Goal: Transaction & Acquisition: Purchase product/service

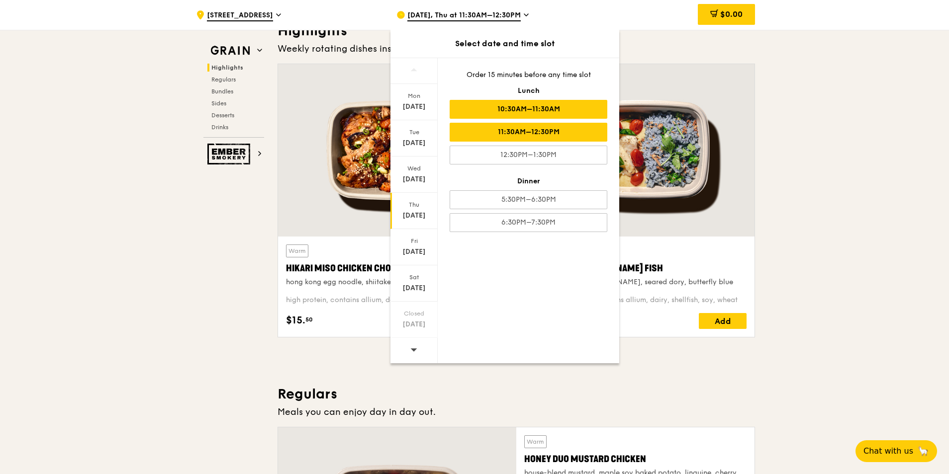
click at [522, 106] on div "10:30AM–11:30AM" at bounding box center [528, 109] width 158 height 19
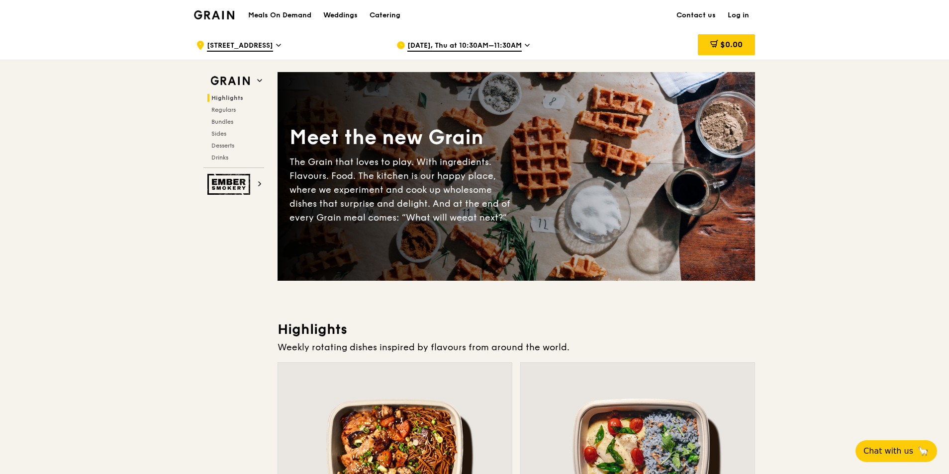
click at [533, 46] on div "[DATE], Thu at 10:30AM–11:30AM" at bounding box center [488, 45] width 184 height 30
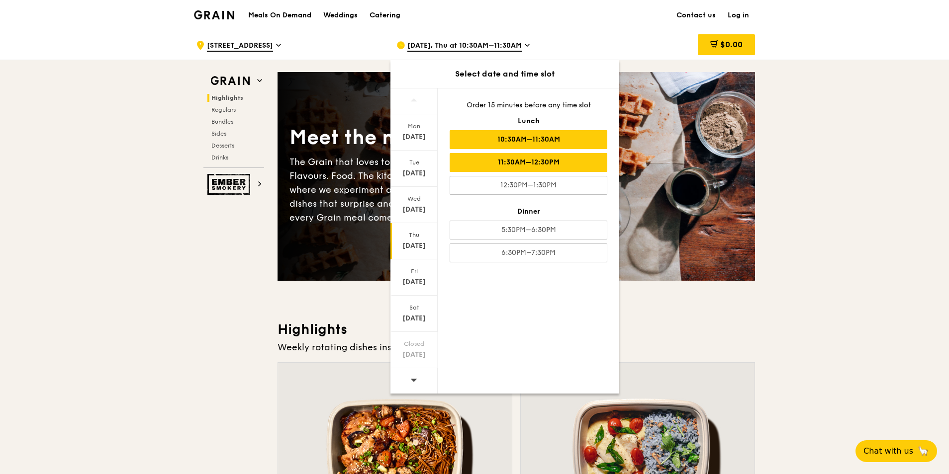
click at [554, 163] on div "11:30AM–12:30PM" at bounding box center [528, 162] width 158 height 19
click at [549, 143] on div "10:30AM–11:30AM" at bounding box center [528, 139] width 158 height 19
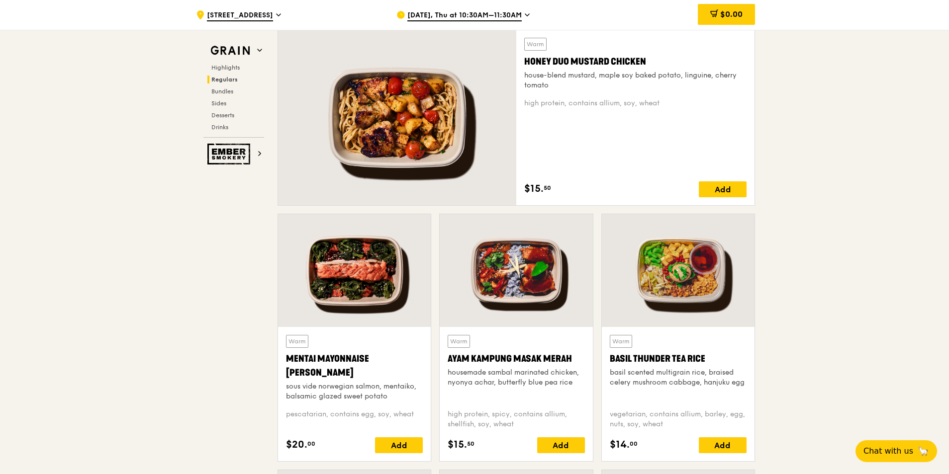
scroll to position [646, 0]
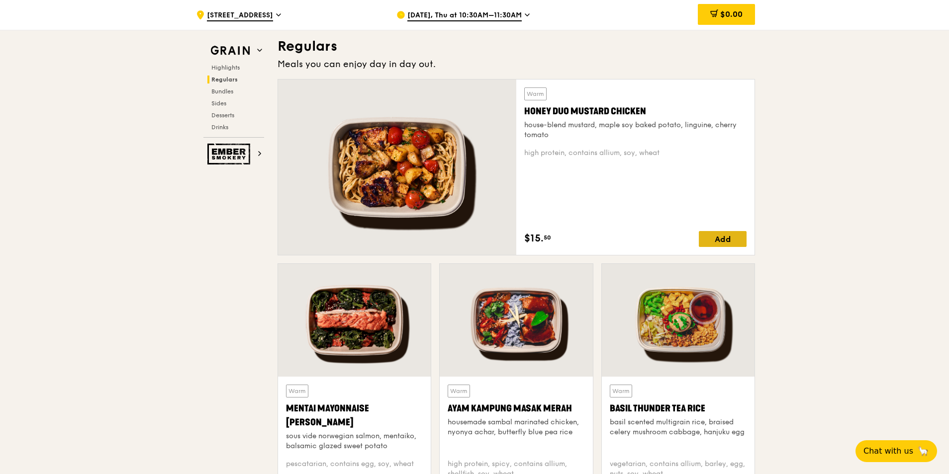
click at [712, 246] on div "Add" at bounding box center [723, 239] width 48 height 16
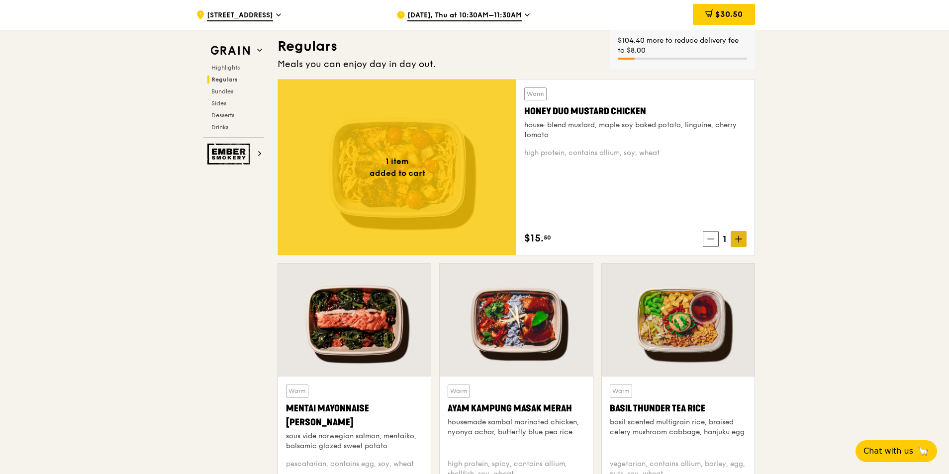
click at [733, 235] on span at bounding box center [738, 239] width 16 height 16
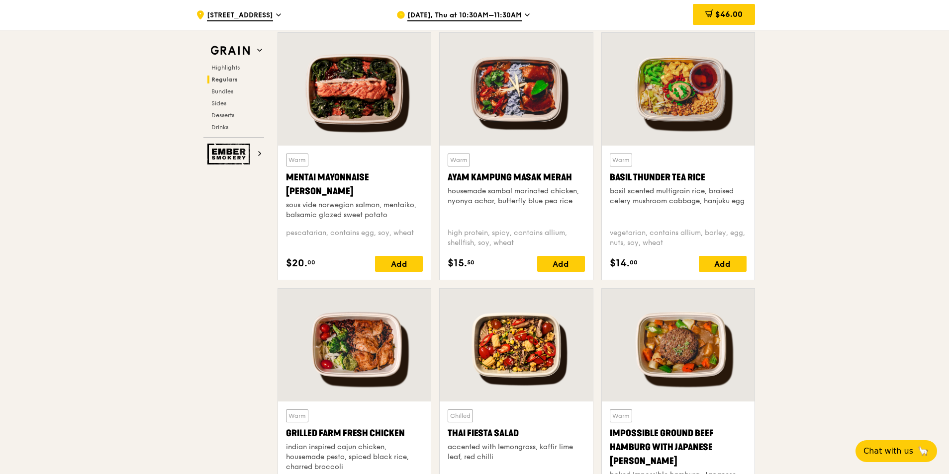
scroll to position [895, 0]
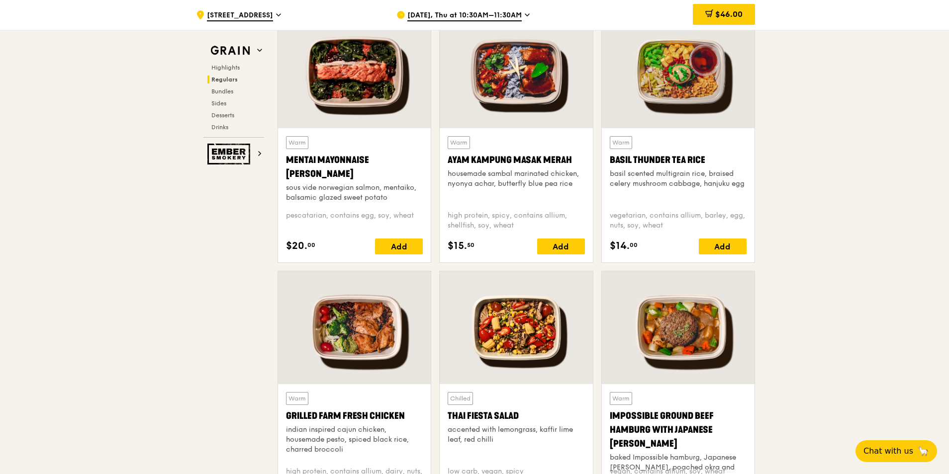
click at [356, 90] on div at bounding box center [354, 71] width 153 height 113
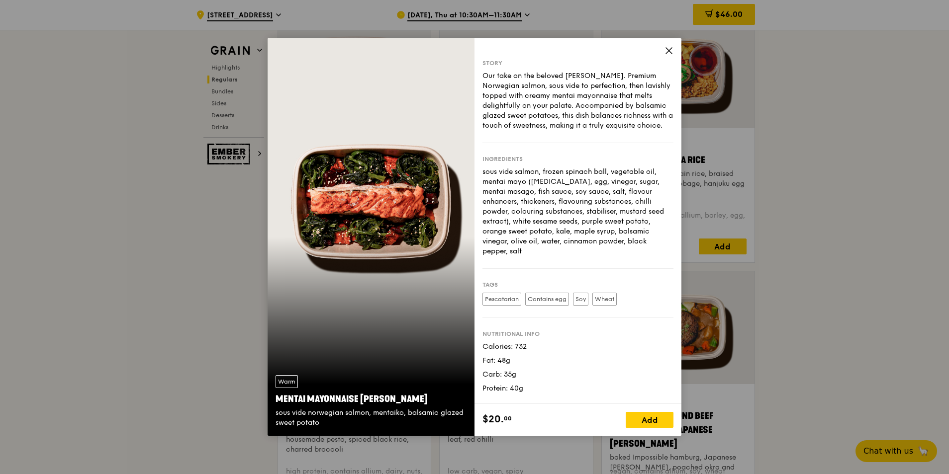
click at [666, 53] on icon at bounding box center [668, 50] width 9 height 9
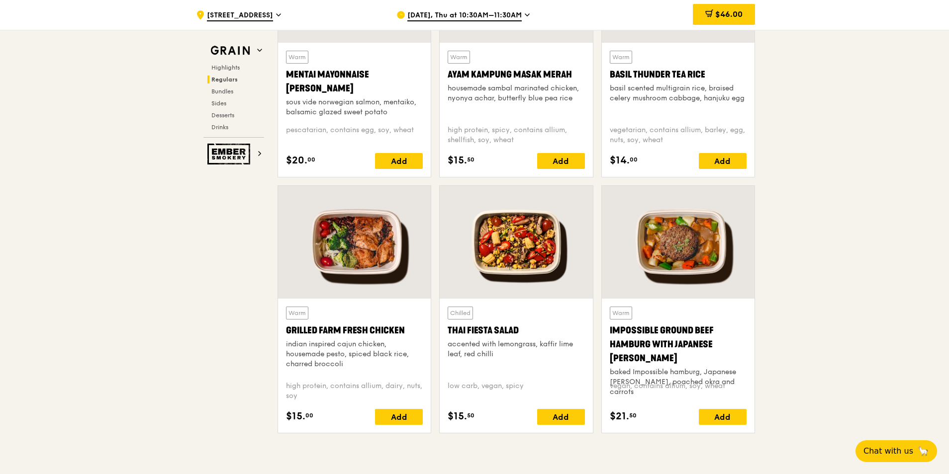
scroll to position [994, 0]
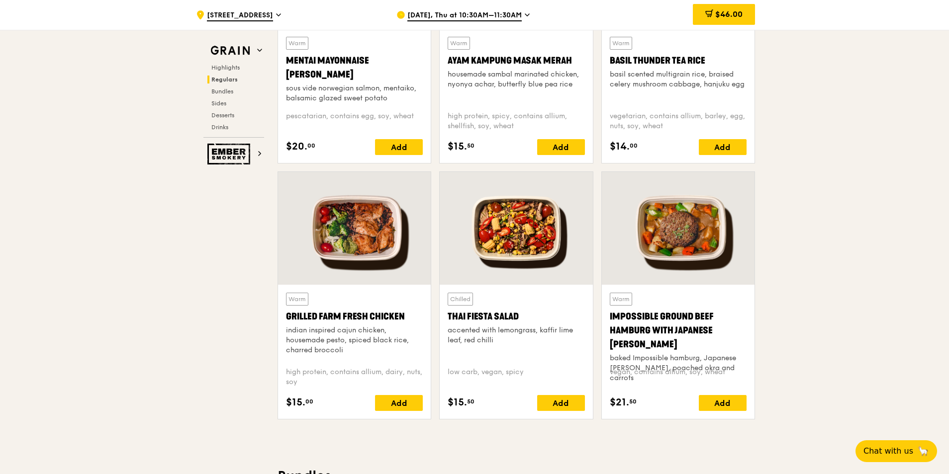
click at [375, 332] on div "indian inspired cajun chicken, housemade pesto, spiced black rice, charred broc…" at bounding box center [354, 341] width 137 height 30
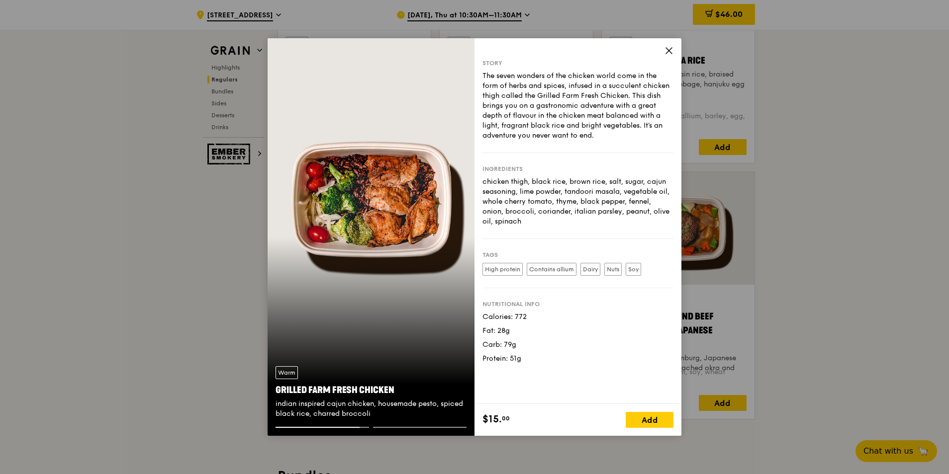
click at [667, 46] on icon at bounding box center [668, 50] width 9 height 9
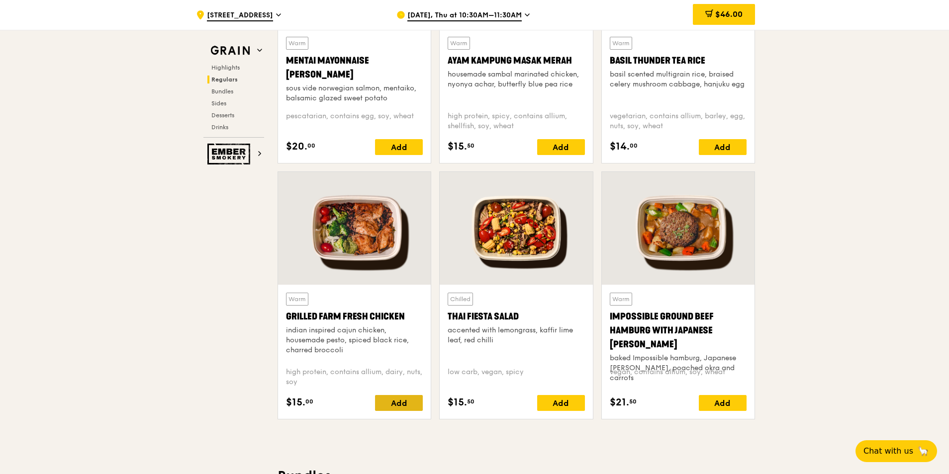
click at [397, 405] on div "Add" at bounding box center [399, 403] width 48 height 16
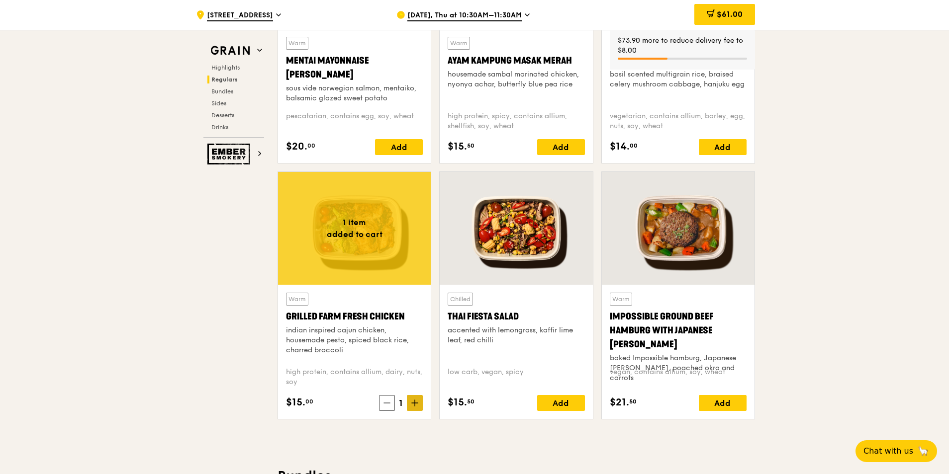
click at [415, 403] on icon at bounding box center [415, 403] width 6 height 0
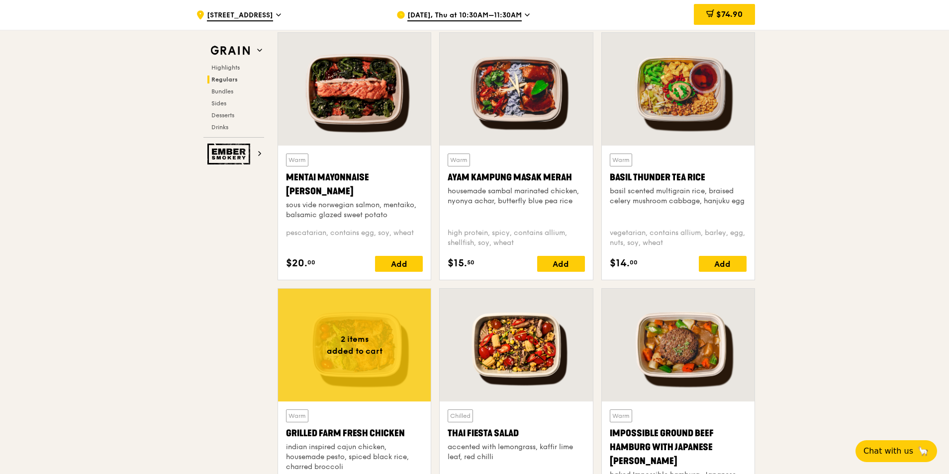
scroll to position [895, 0]
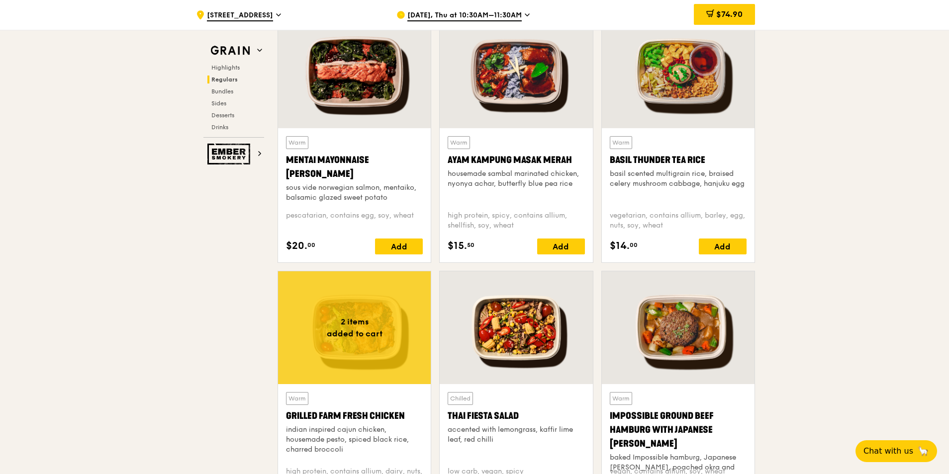
click at [485, 98] on div at bounding box center [516, 71] width 153 height 113
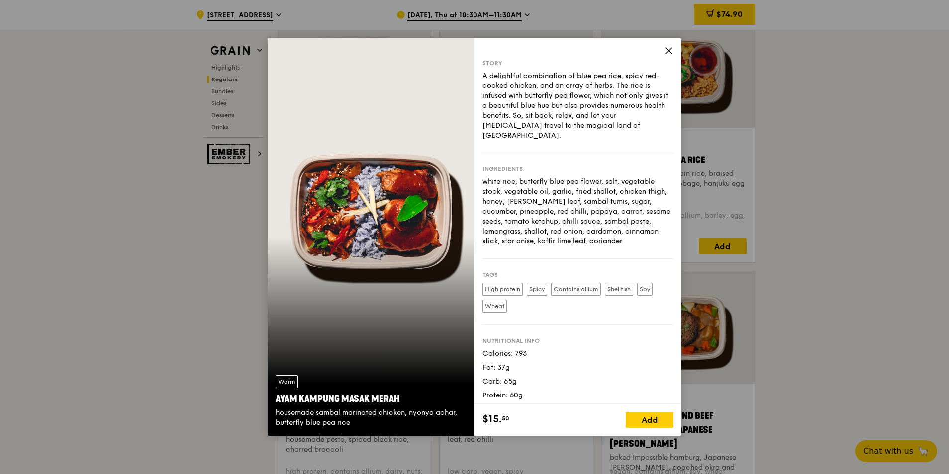
click at [666, 52] on icon at bounding box center [668, 50] width 9 height 9
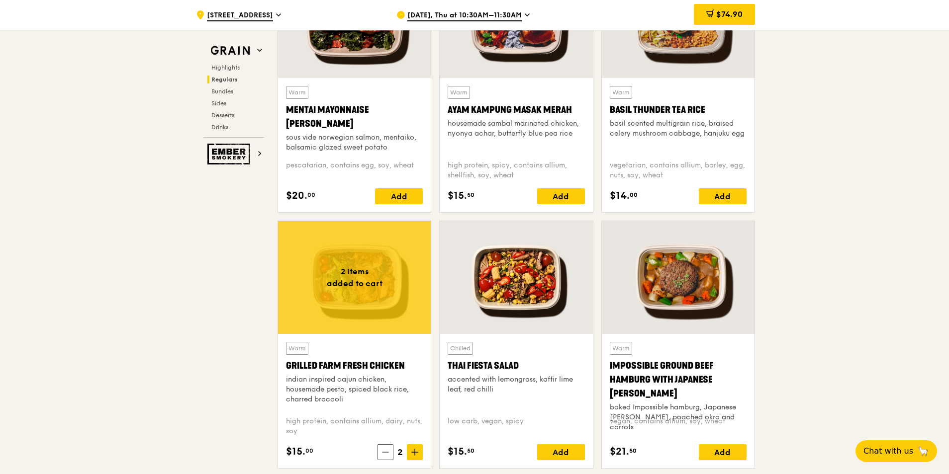
scroll to position [945, 0]
click at [702, 273] on div at bounding box center [678, 278] width 153 height 113
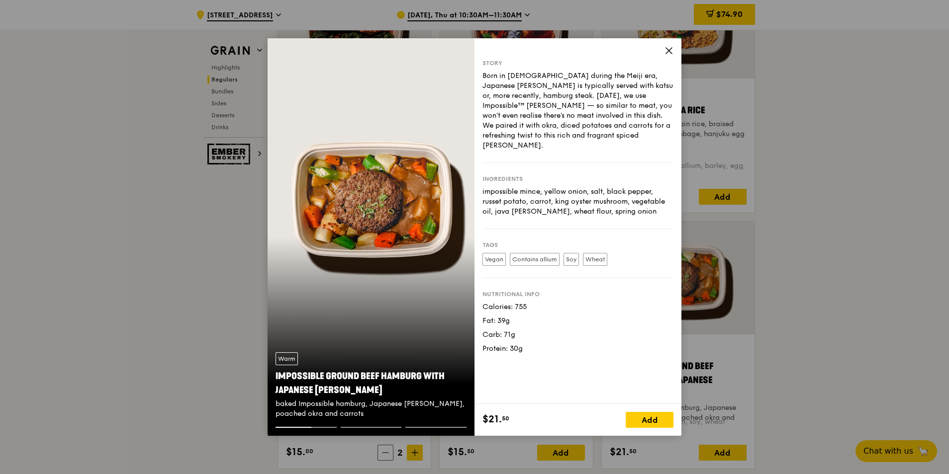
click at [665, 57] on span at bounding box center [668, 52] width 9 height 11
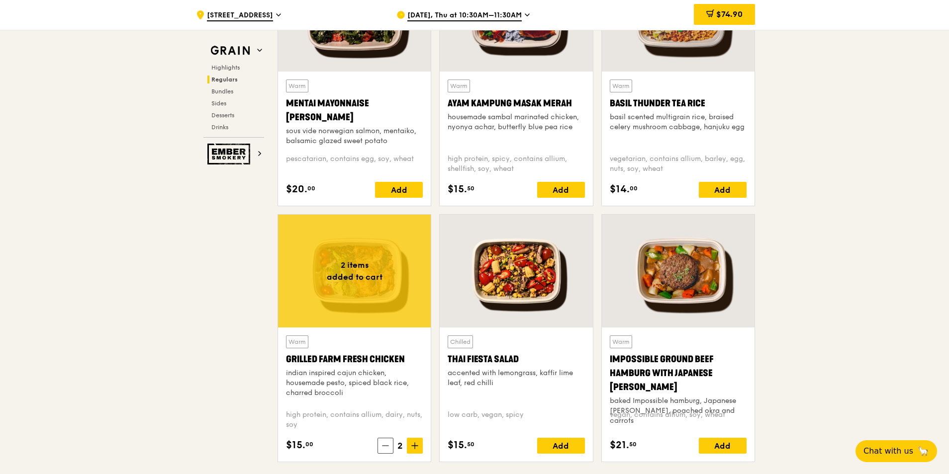
scroll to position [895, 0]
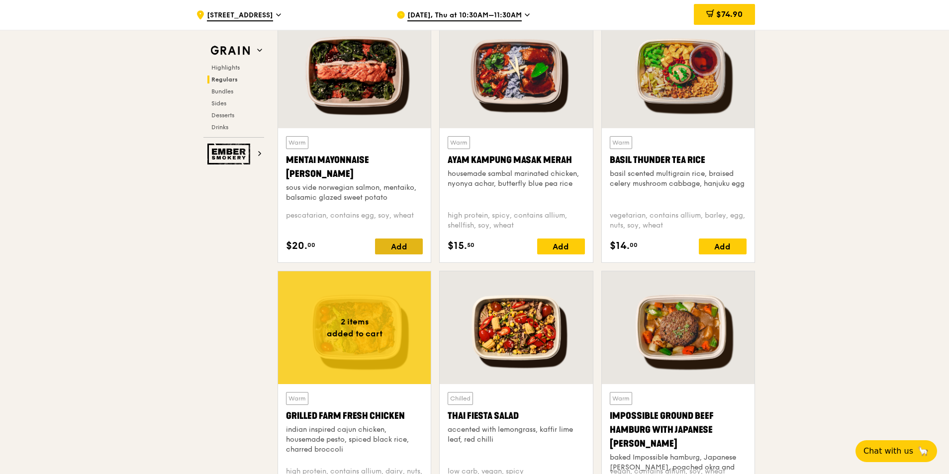
click at [385, 242] on div "Add" at bounding box center [399, 247] width 48 height 16
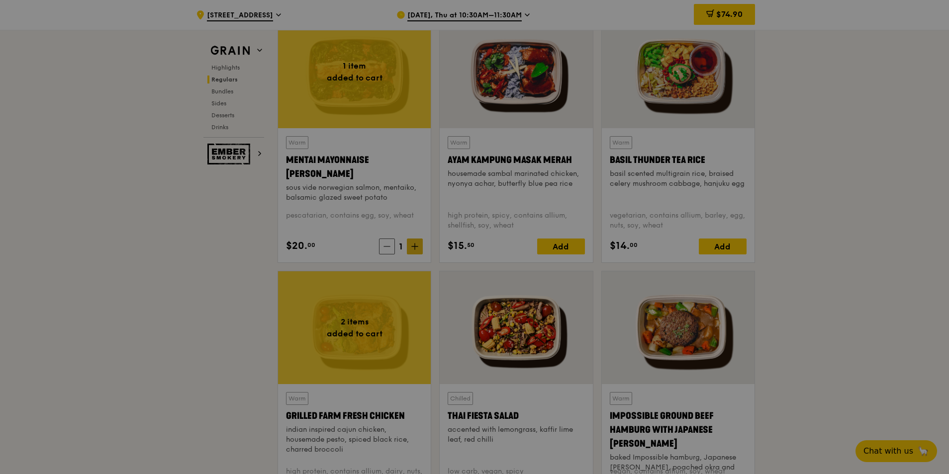
click at [411, 249] on div at bounding box center [474, 237] width 949 height 474
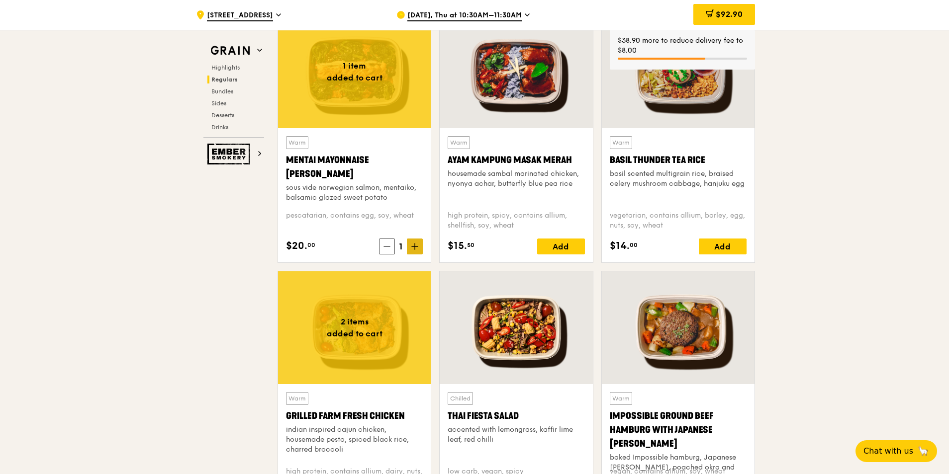
click at [413, 249] on icon at bounding box center [414, 246] width 7 height 7
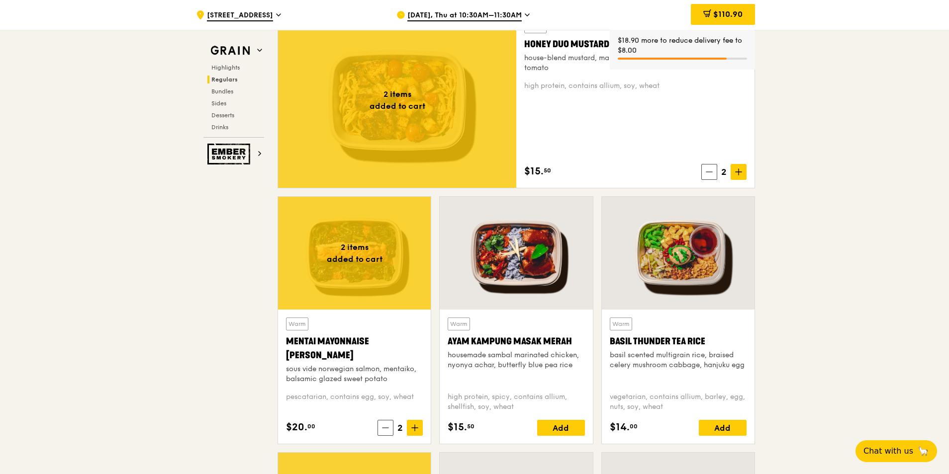
scroll to position [696, 0]
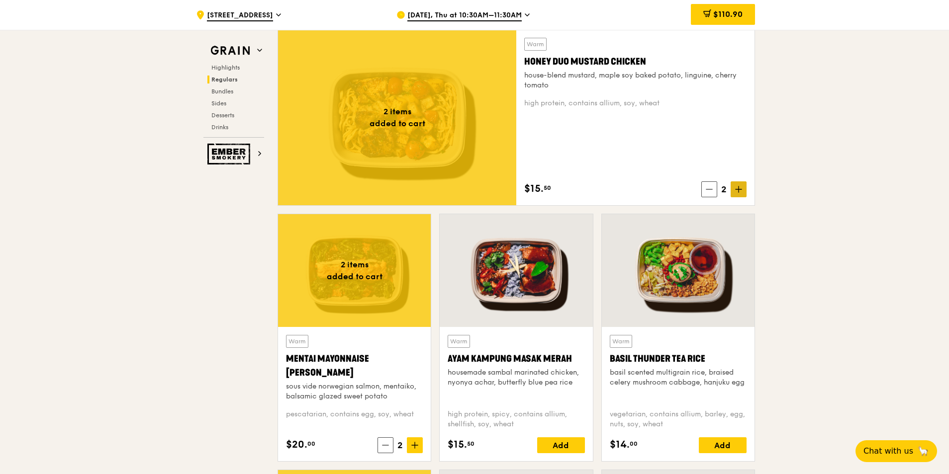
click at [733, 184] on span at bounding box center [738, 189] width 16 height 16
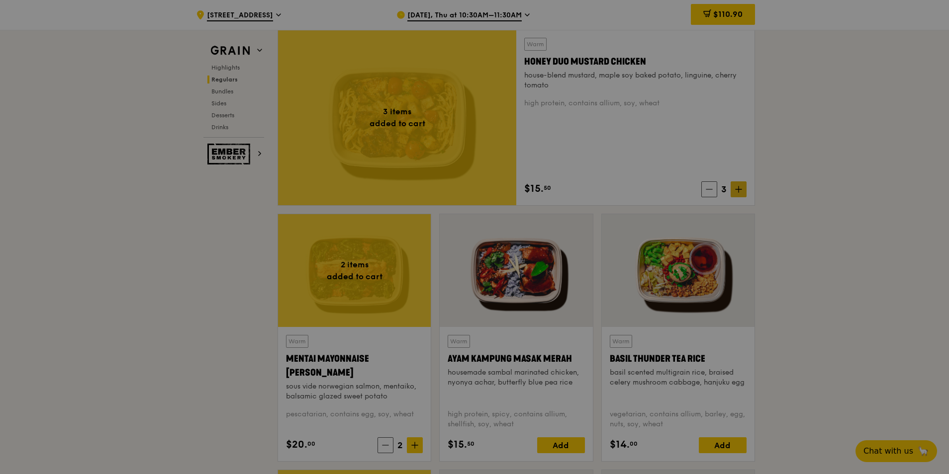
click at [735, 186] on div at bounding box center [474, 237] width 949 height 474
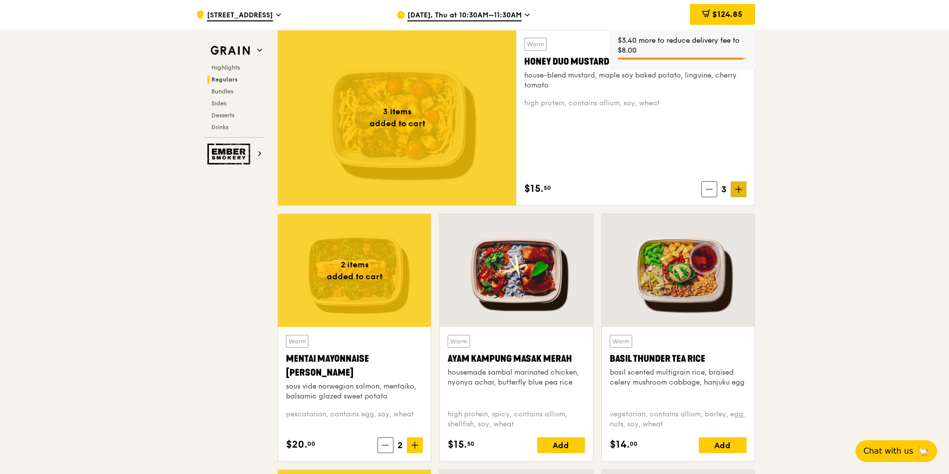
click at [737, 191] on icon at bounding box center [738, 189] width 7 height 7
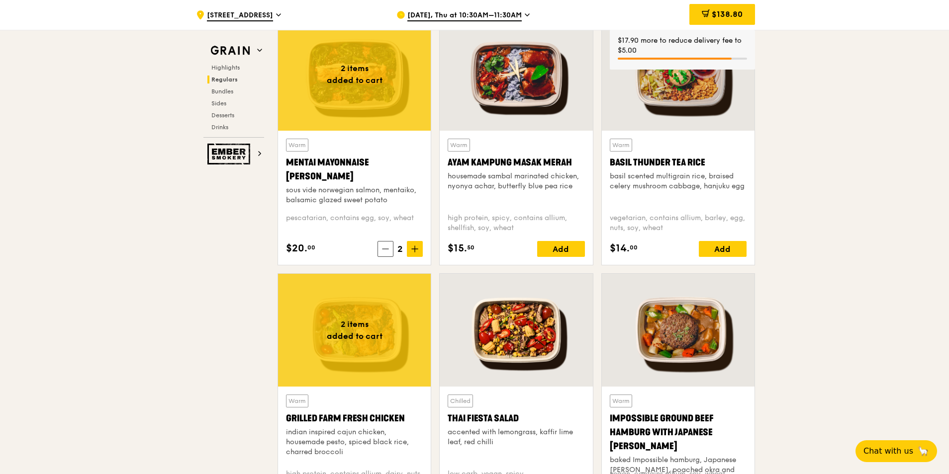
scroll to position [895, 0]
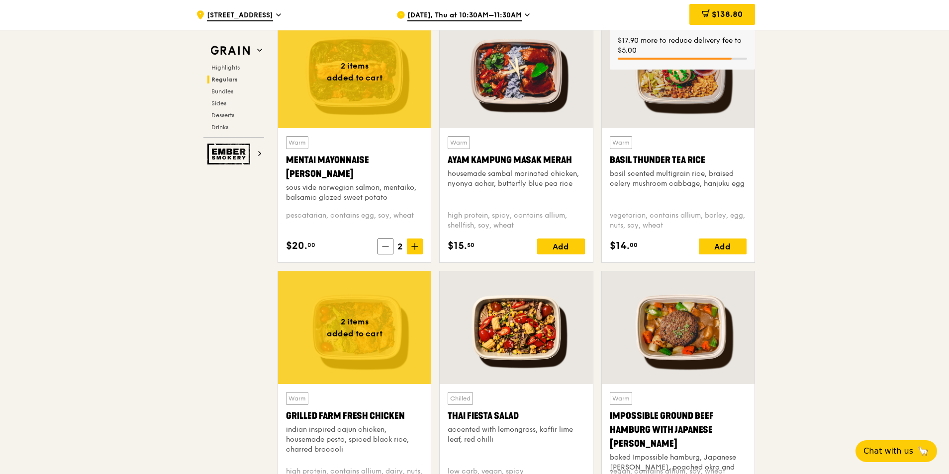
click at [426, 251] on div "Warm Mentai Mayonnaise Aburi Salmon sous vide norwegian salmon, mentaiko, balsa…" at bounding box center [354, 195] width 153 height 134
click at [422, 249] on span at bounding box center [415, 247] width 16 height 16
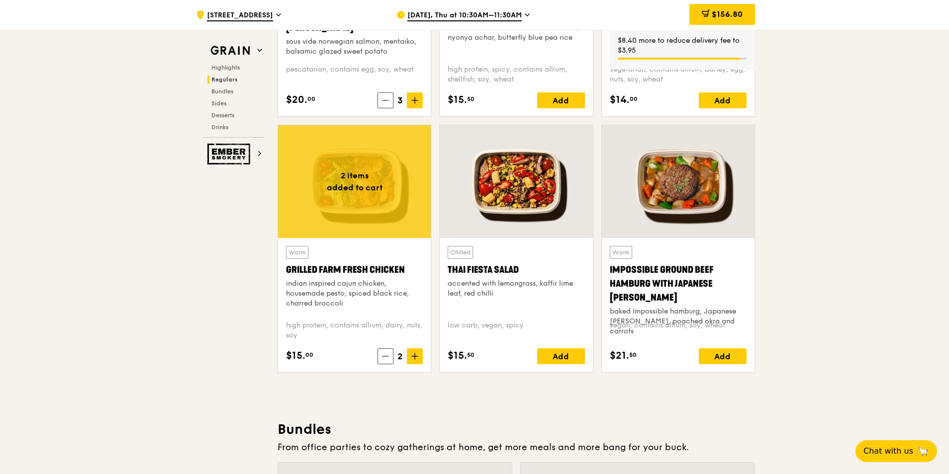
scroll to position [1094, 0]
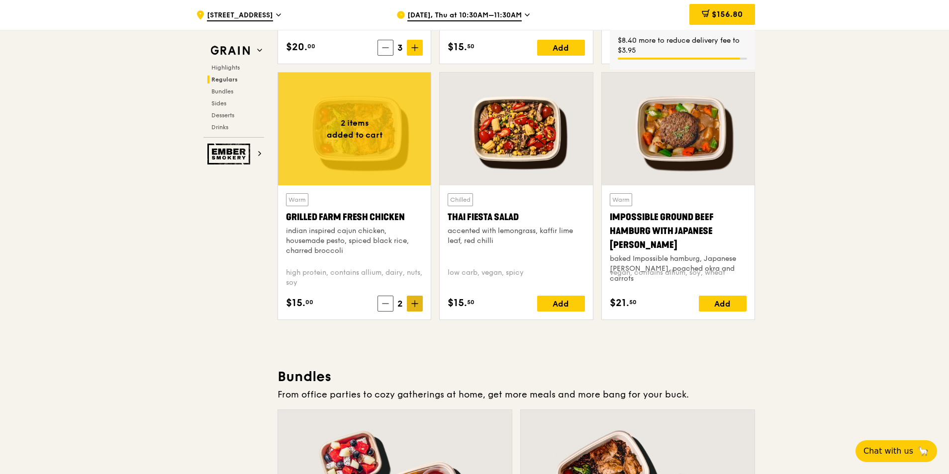
click at [411, 301] on span at bounding box center [415, 304] width 16 height 16
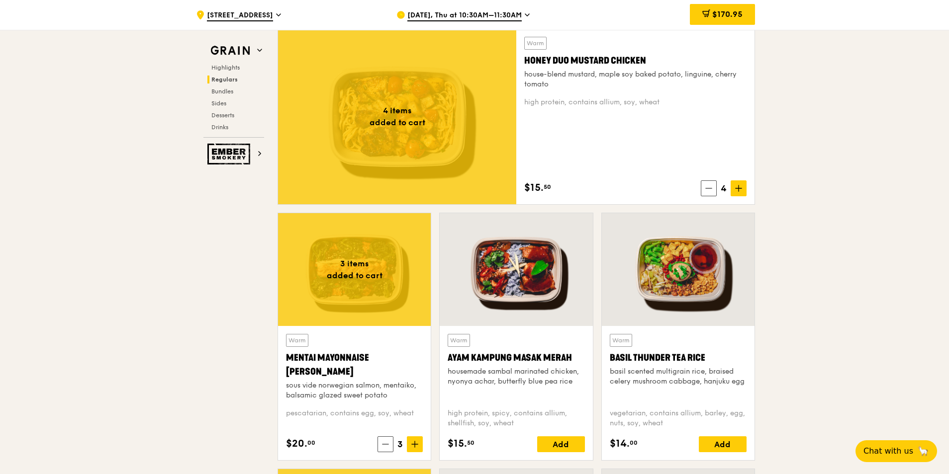
scroll to position [696, 0]
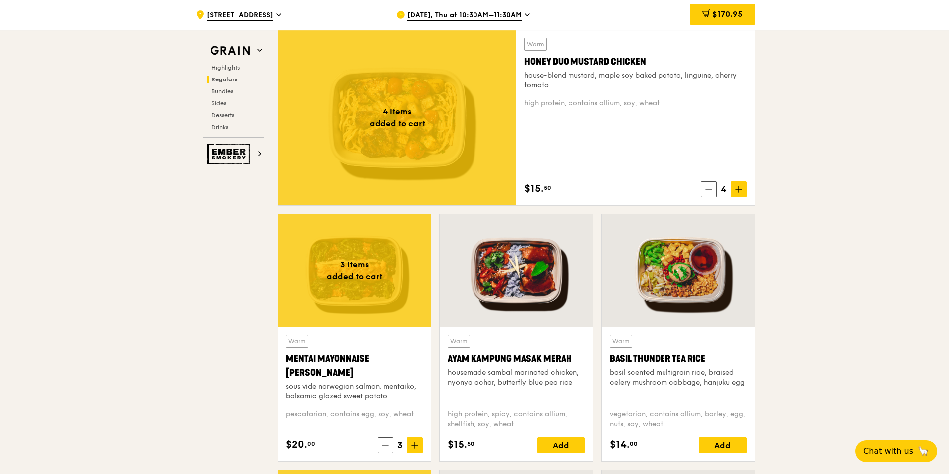
click at [449, 95] on div at bounding box center [397, 118] width 238 height 176
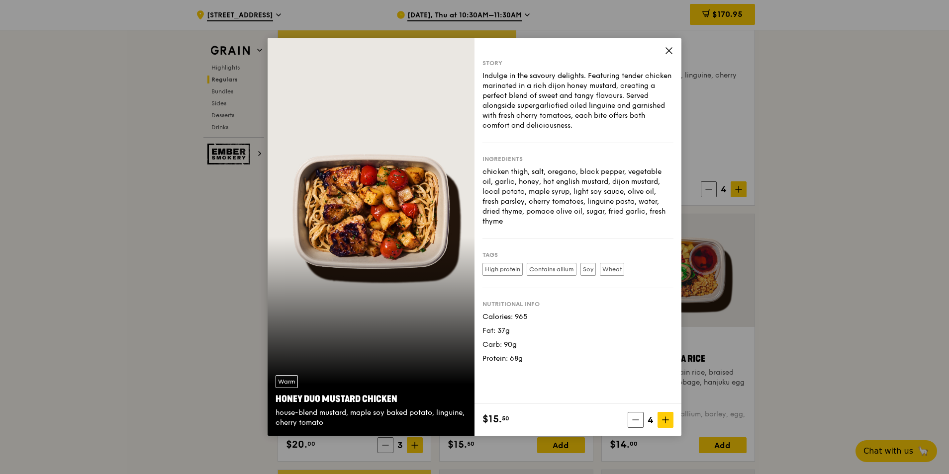
click at [664, 49] on icon at bounding box center [668, 50] width 9 height 9
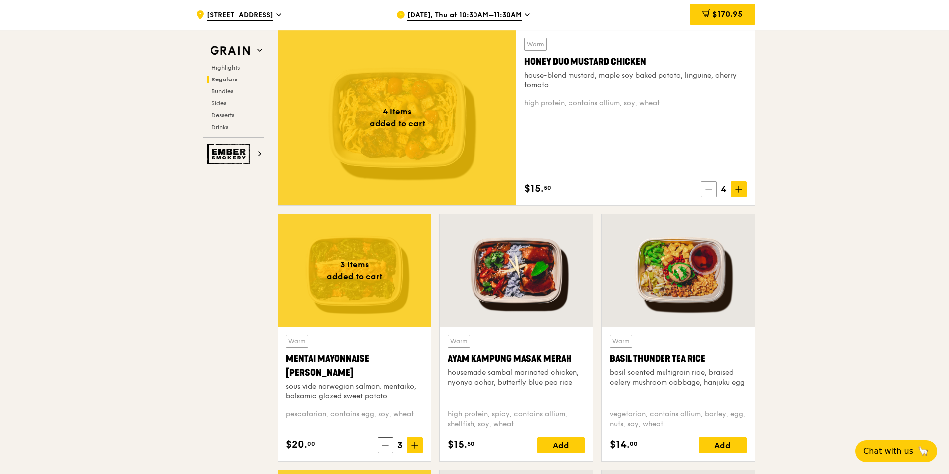
click at [706, 190] on icon at bounding box center [708, 189] width 7 height 7
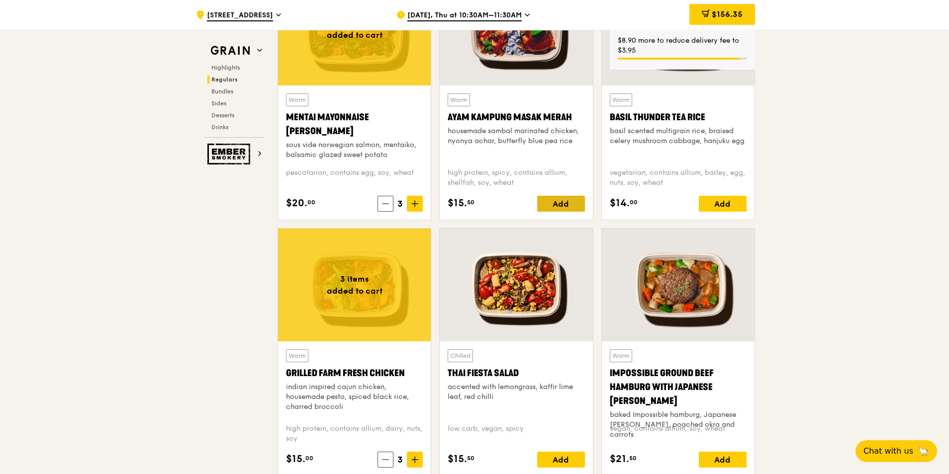
scroll to position [845, 0]
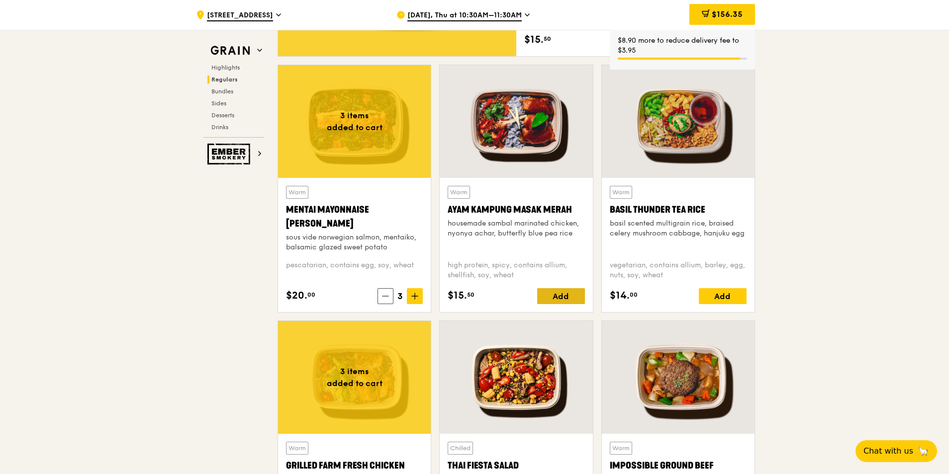
click at [569, 294] on div "Add" at bounding box center [561, 296] width 48 height 16
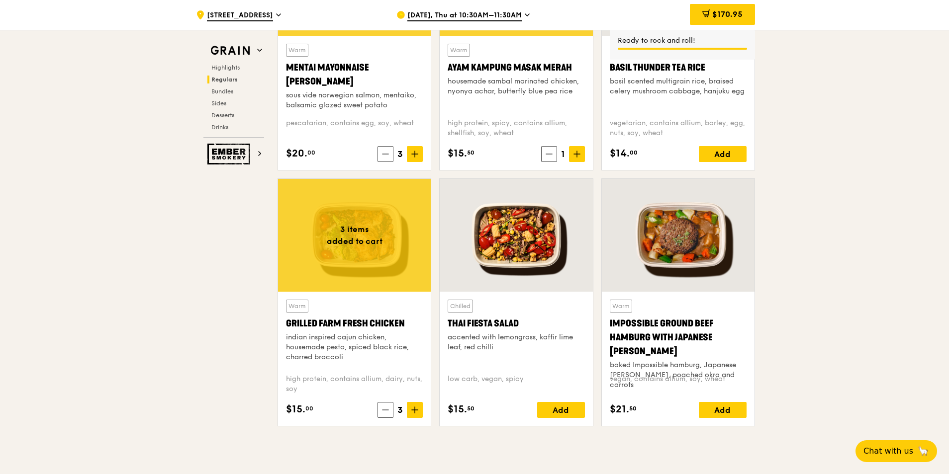
scroll to position [994, 0]
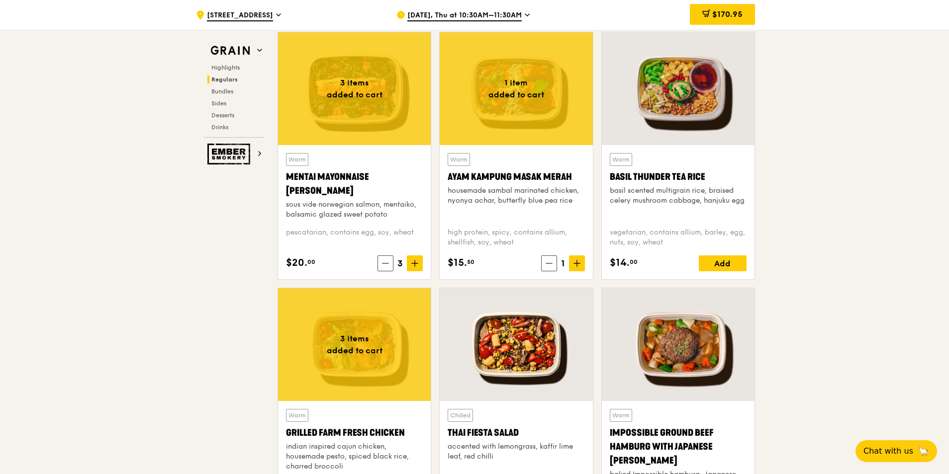
scroll to position [796, 0]
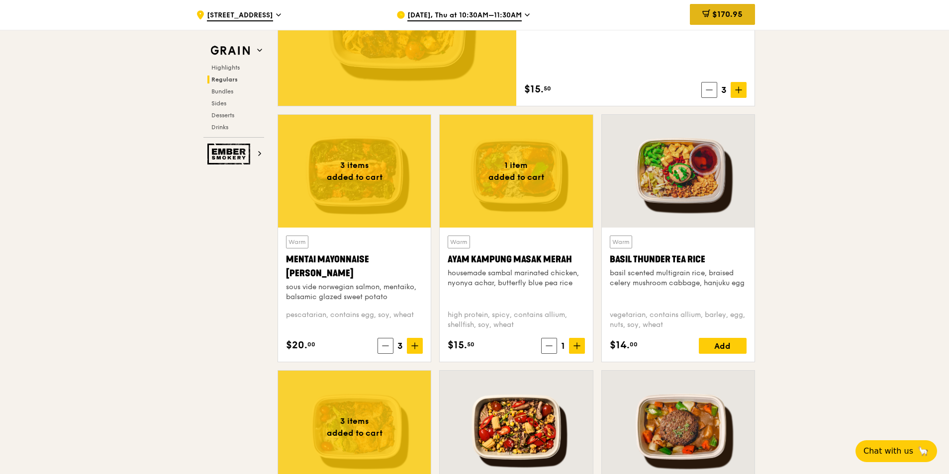
click at [712, 11] on span "$170.95" at bounding box center [727, 13] width 30 height 9
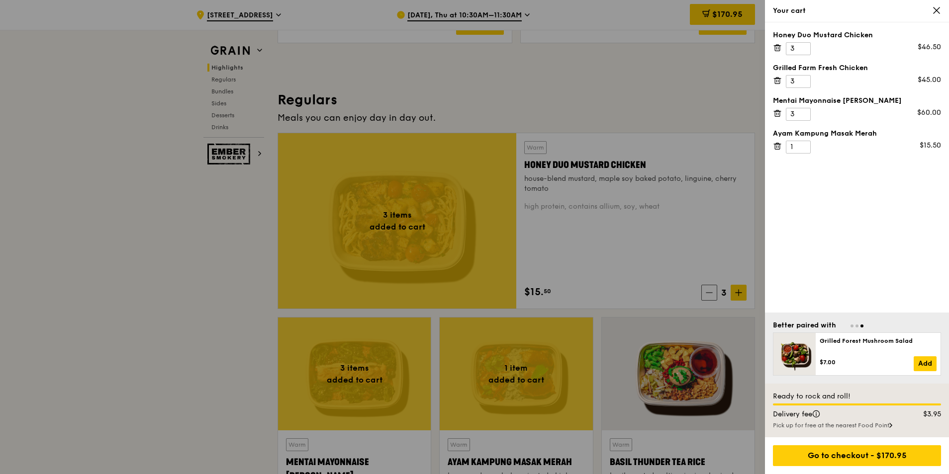
scroll to position [438, 0]
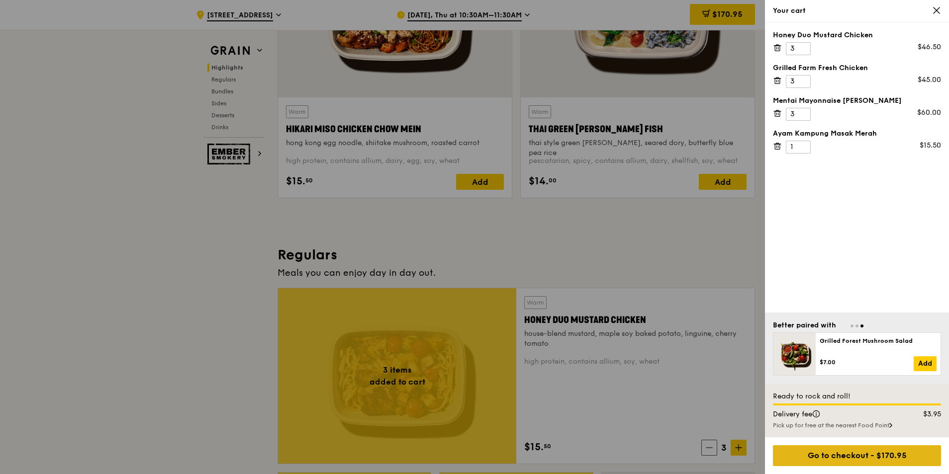
click at [906, 458] on div "Go to checkout - $170.95" at bounding box center [857, 456] width 168 height 21
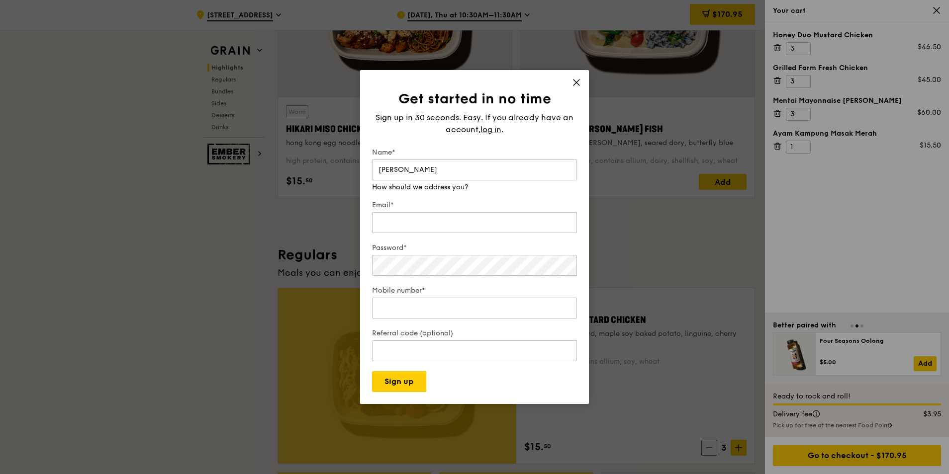
type input "Andy Chua"
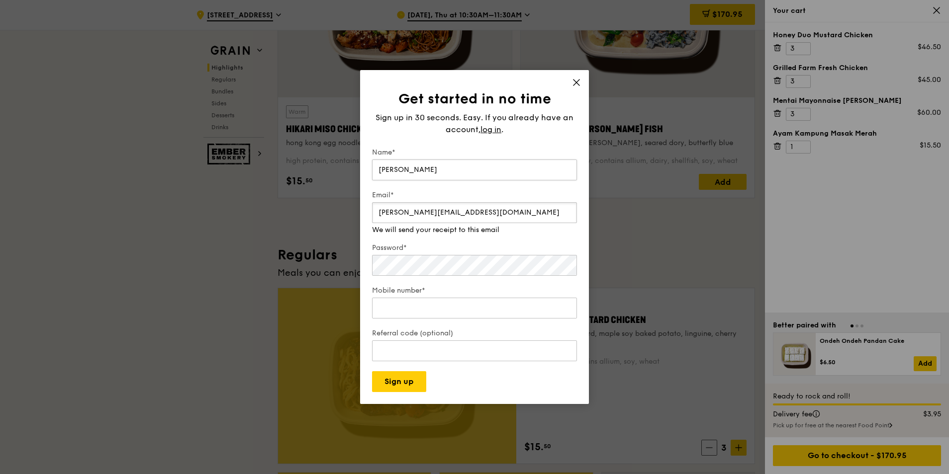
type input "andy.chua@exsto.com.sg"
click at [423, 302] on input "Mobile number*" at bounding box center [474, 298] width 205 height 21
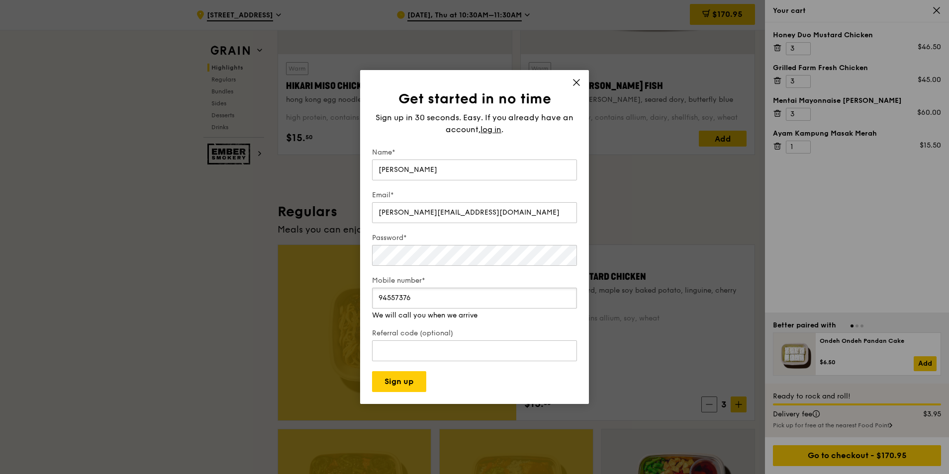
scroll to position [537, 0]
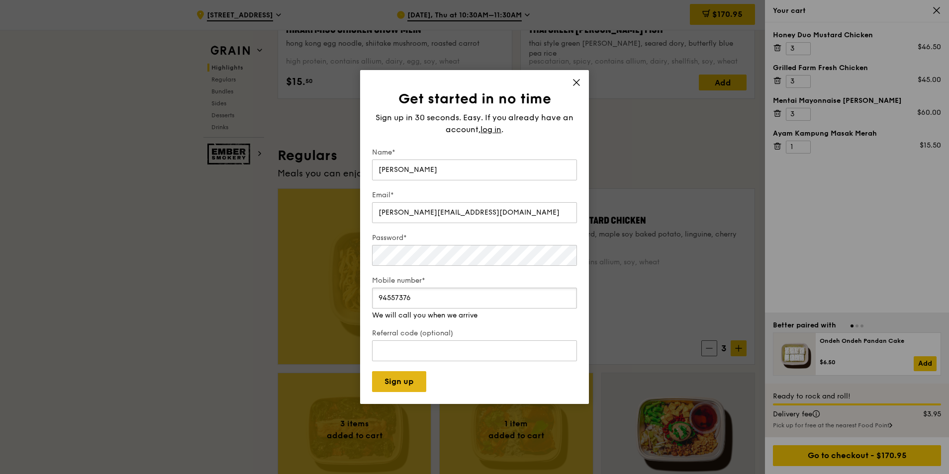
type input "94557376"
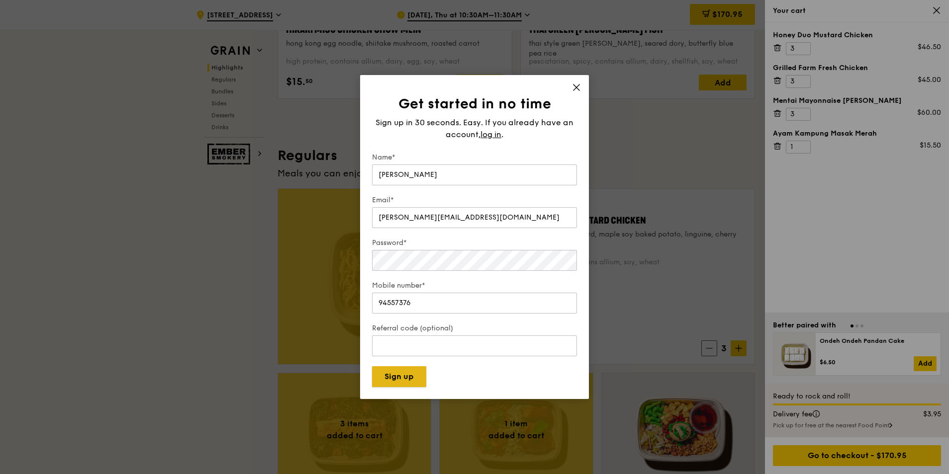
click at [415, 380] on button "Sign up" at bounding box center [399, 376] width 54 height 21
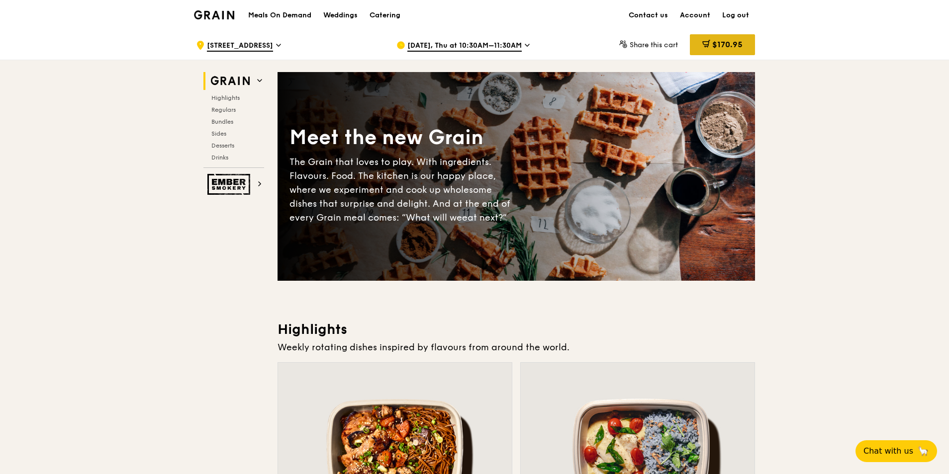
click at [729, 49] on span "$170.95" at bounding box center [727, 44] width 30 height 9
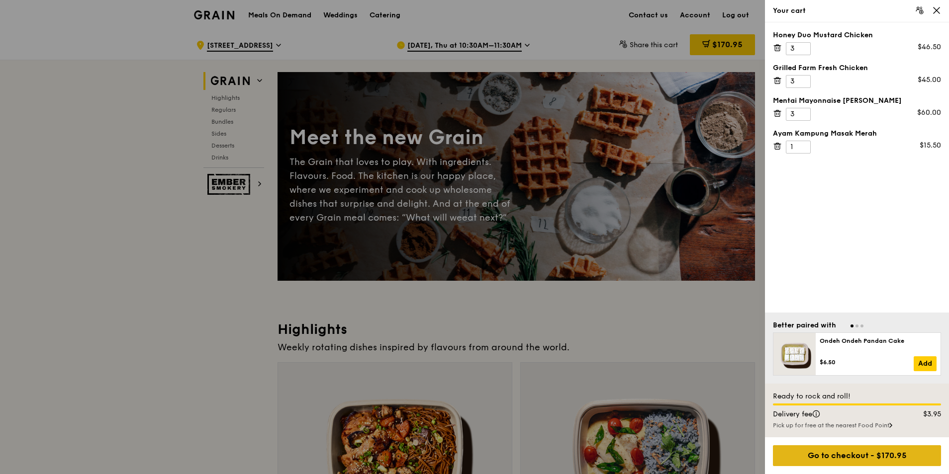
click at [873, 455] on div "Go to checkout - $170.95" at bounding box center [857, 456] width 168 height 21
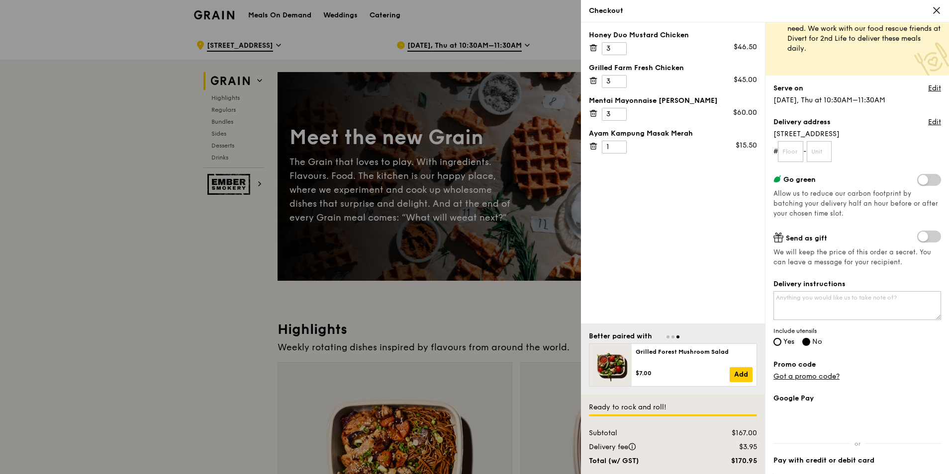
scroll to position [50, 0]
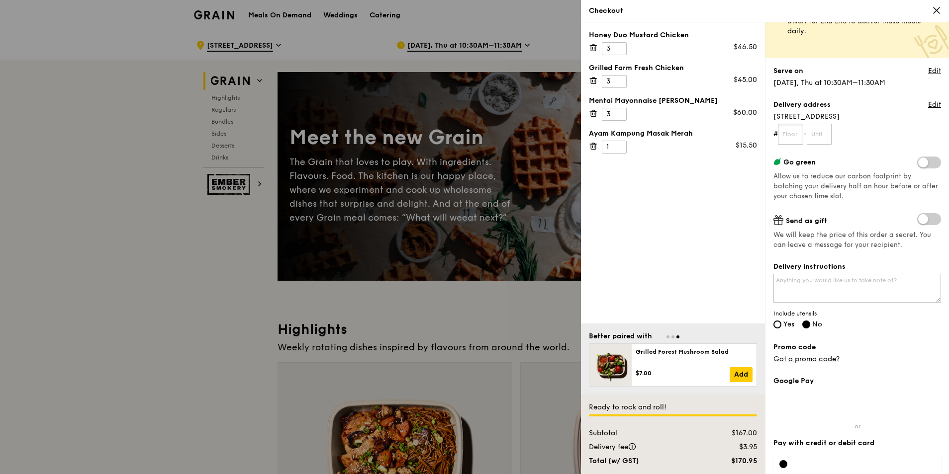
click at [798, 133] on input "text" at bounding box center [790, 134] width 25 height 21
type input "05"
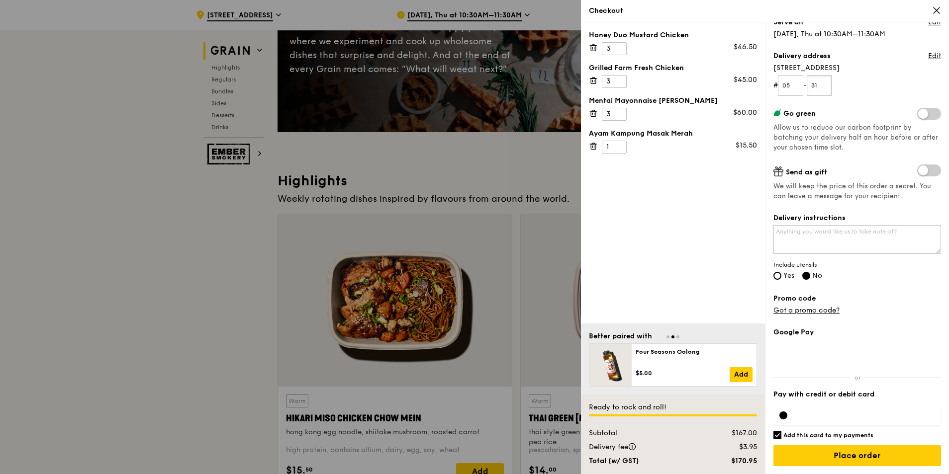
scroll to position [149, 0]
type input "31"
click at [782, 274] on label "Yes" at bounding box center [783, 276] width 21 height 8
click at [781, 274] on input "Yes" at bounding box center [777, 276] width 8 height 8
radio input "true"
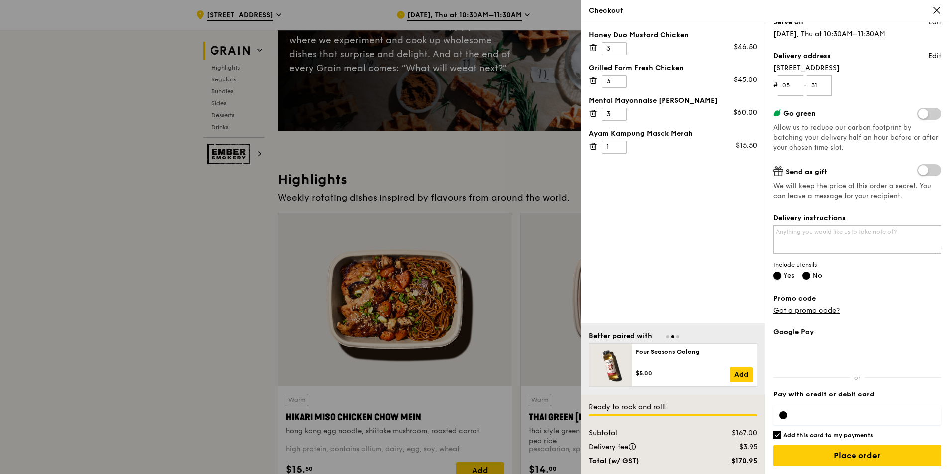
radio input "false"
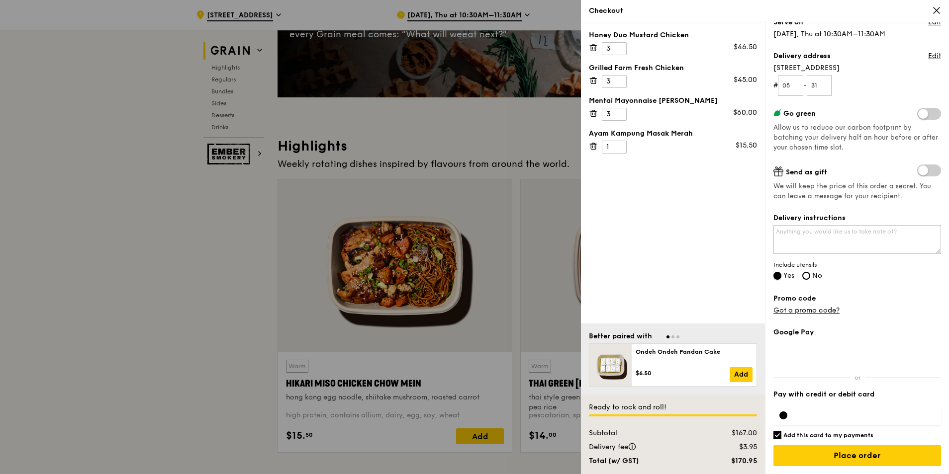
scroll to position [249, 0]
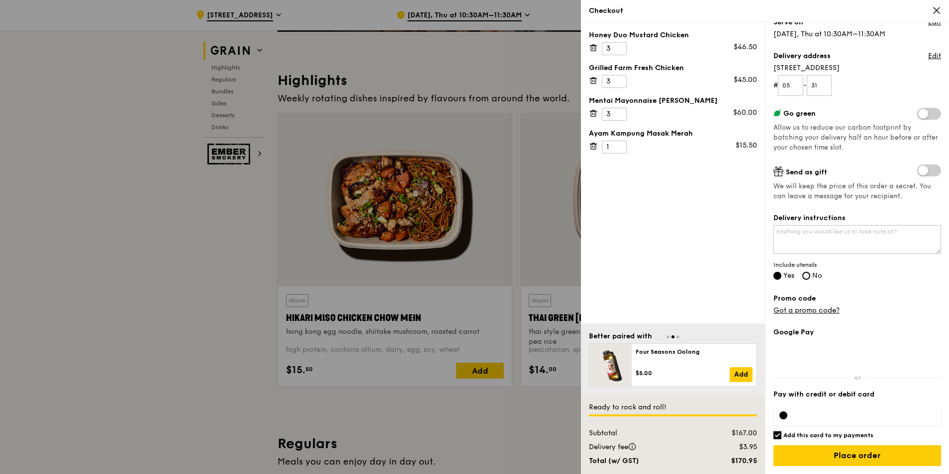
click at [890, 296] on label "Promo code" at bounding box center [857, 299] width 168 height 10
click at [909, 265] on span "Include utensils" at bounding box center [857, 265] width 168 height 8
click at [905, 300] on label "Promo code" at bounding box center [857, 299] width 168 height 10
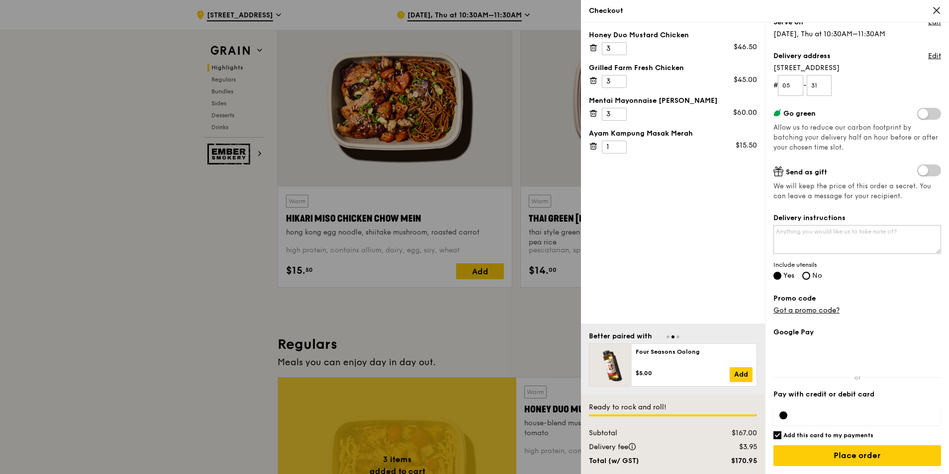
click at [825, 411] on div at bounding box center [857, 416] width 168 height 20
click at [896, 456] on input "Place order" at bounding box center [857, 456] width 168 height 21
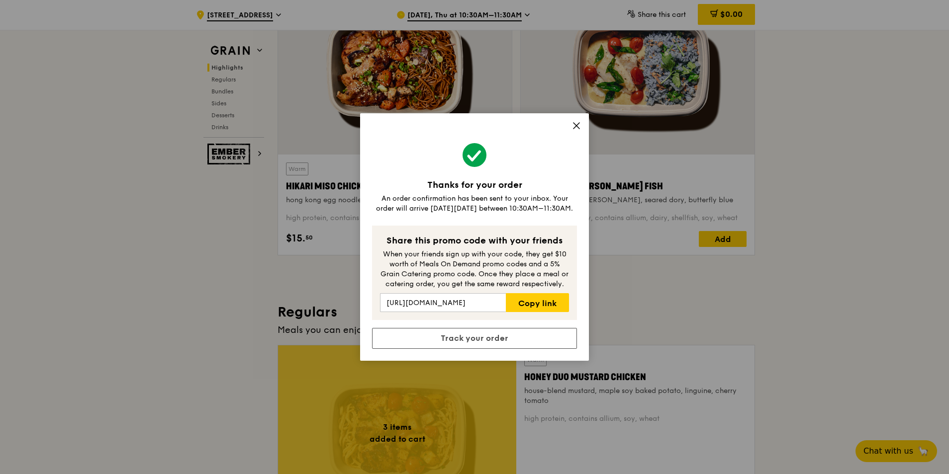
scroll to position [398, 0]
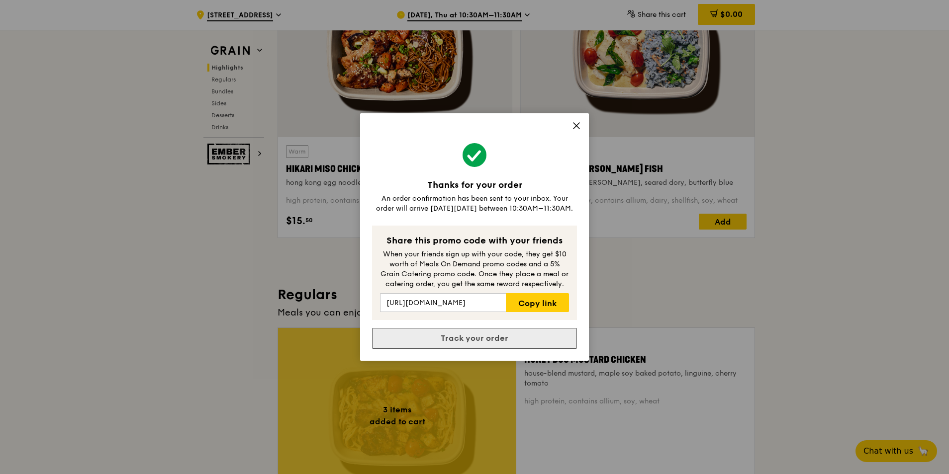
click at [489, 333] on link "Track your order" at bounding box center [474, 338] width 205 height 21
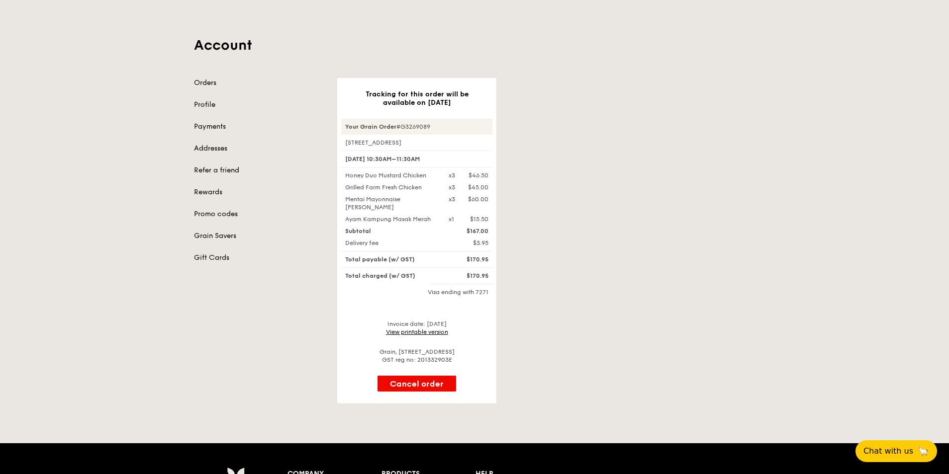
scroll to position [50, 0]
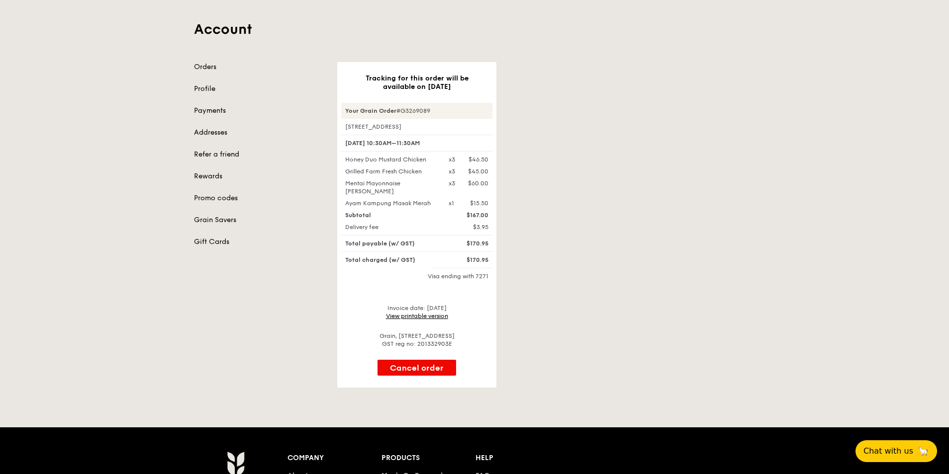
click at [438, 318] on link "View printable version" at bounding box center [417, 316] width 62 height 7
